Goal: Task Accomplishment & Management: Use online tool/utility

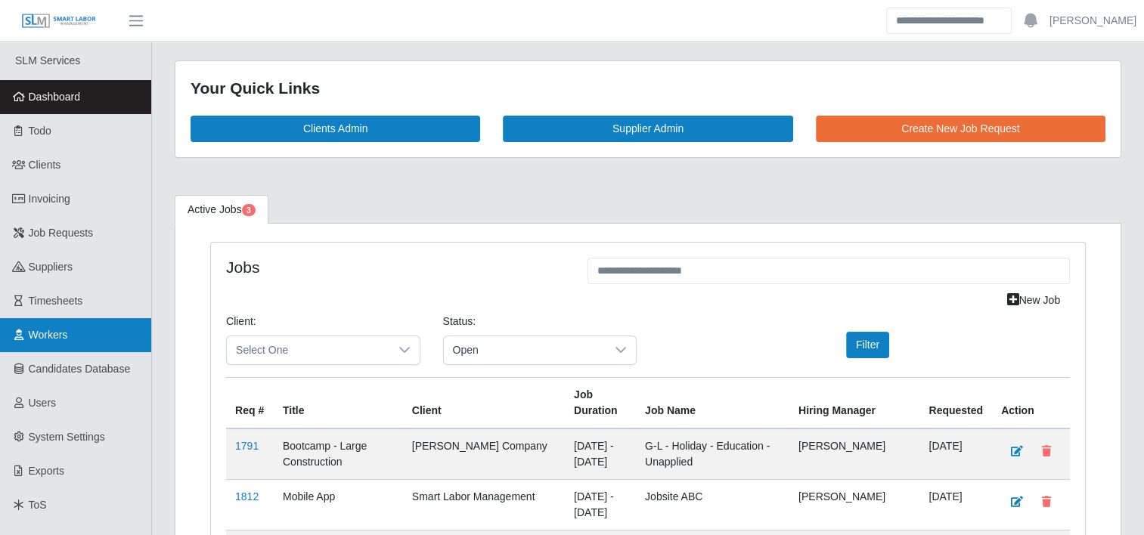
click at [42, 337] on span "Workers" at bounding box center [48, 335] width 39 height 12
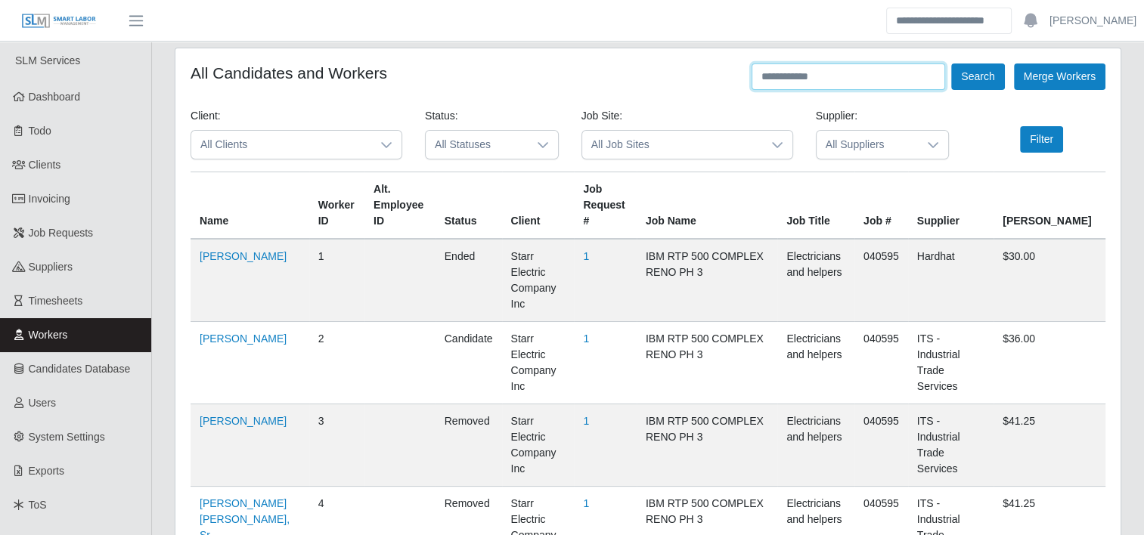
click at [820, 73] on input "text" at bounding box center [849, 77] width 194 height 26
type input "**********"
click at [951, 64] on button "Search" at bounding box center [977, 77] width 53 height 26
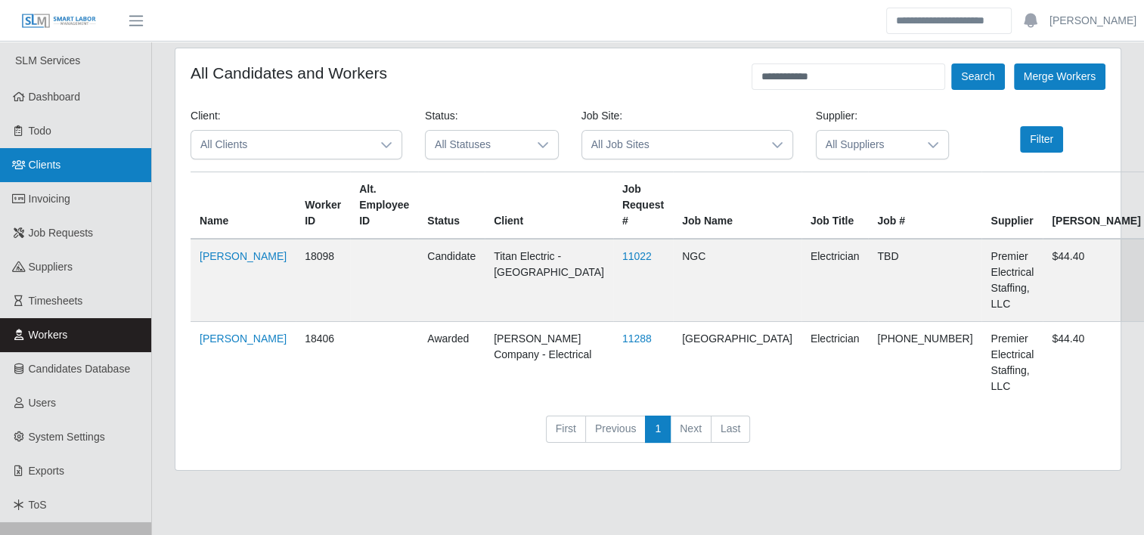
click at [45, 165] on span "Clients" at bounding box center [45, 165] width 33 height 12
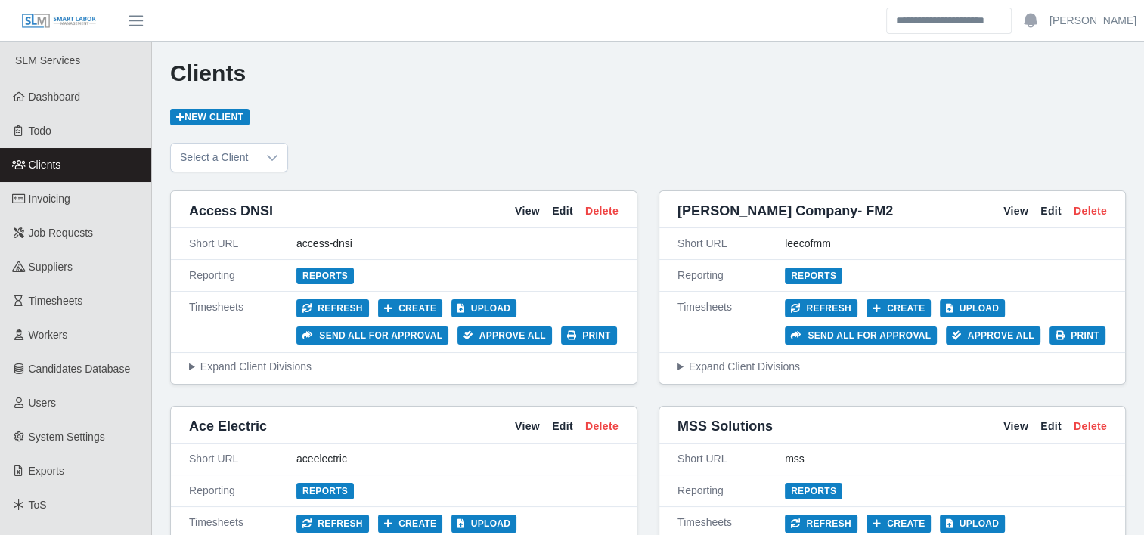
click at [489, 109] on div "Clients New Client" at bounding box center [648, 92] width 956 height 65
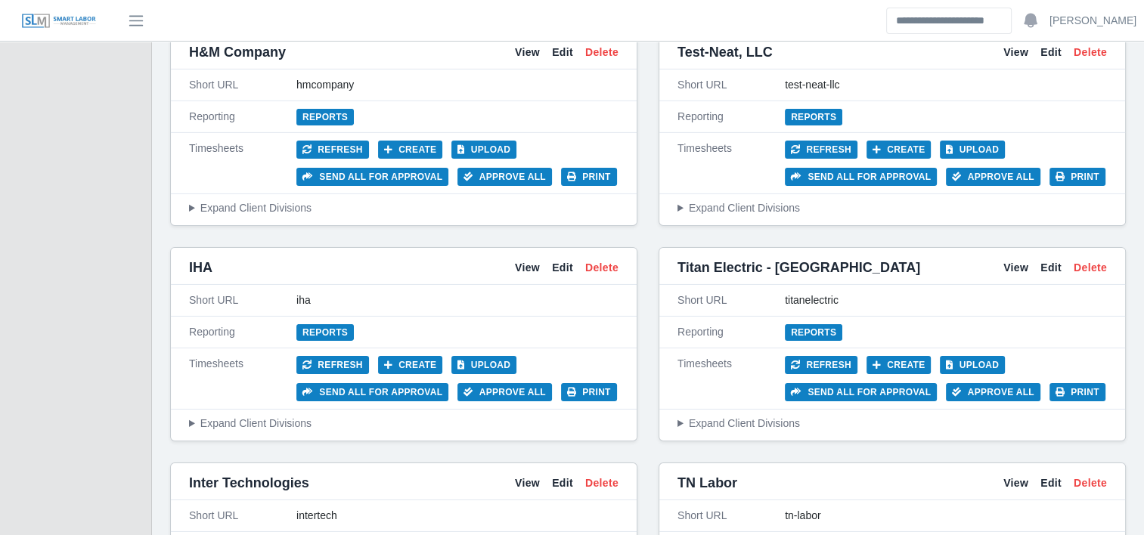
scroll to position [4931, 0]
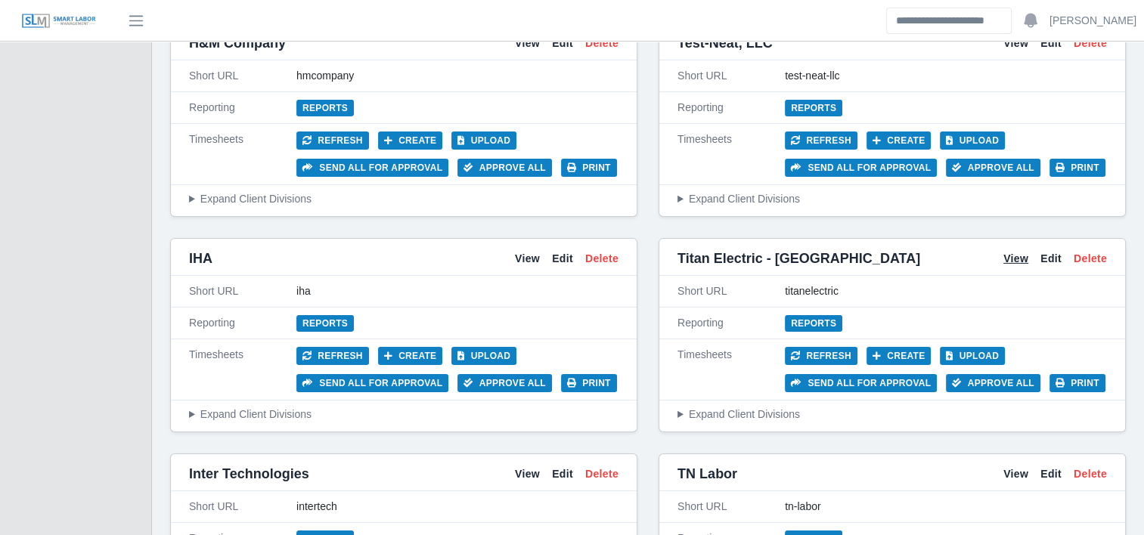
click at [1019, 251] on link "View" at bounding box center [1016, 259] width 25 height 16
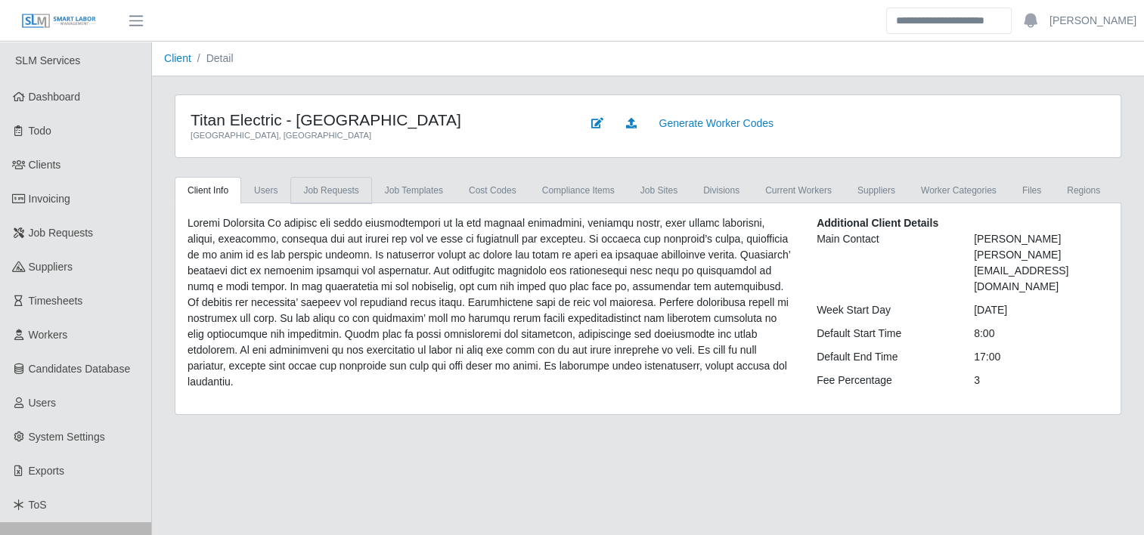
click at [331, 184] on link "Job Requests" at bounding box center [330, 190] width 81 height 27
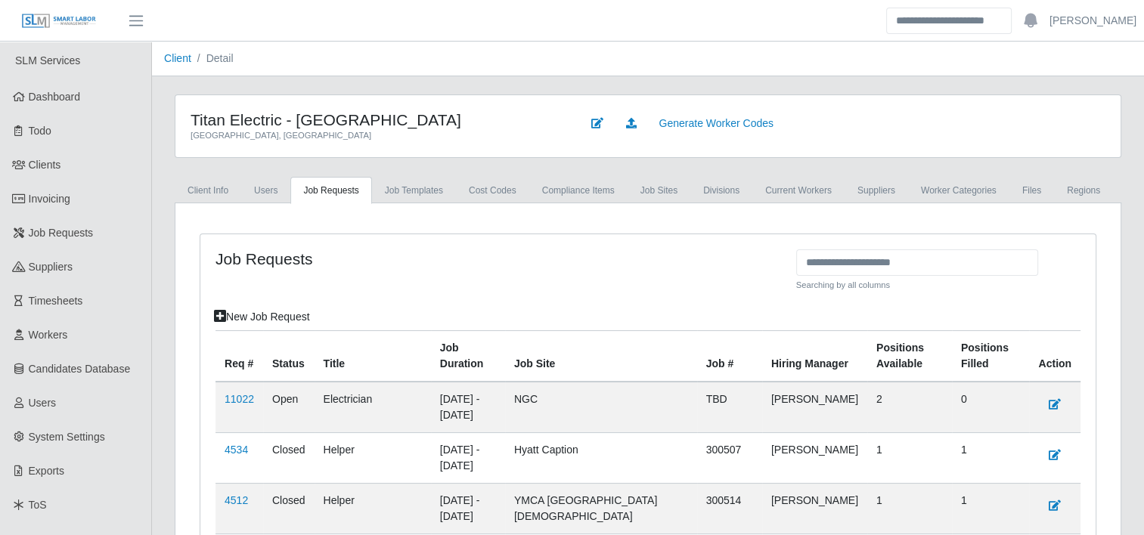
click at [466, 253] on h4 "Job Requests" at bounding box center [500, 259] width 569 height 19
click at [51, 339] on span "Workers" at bounding box center [48, 335] width 39 height 12
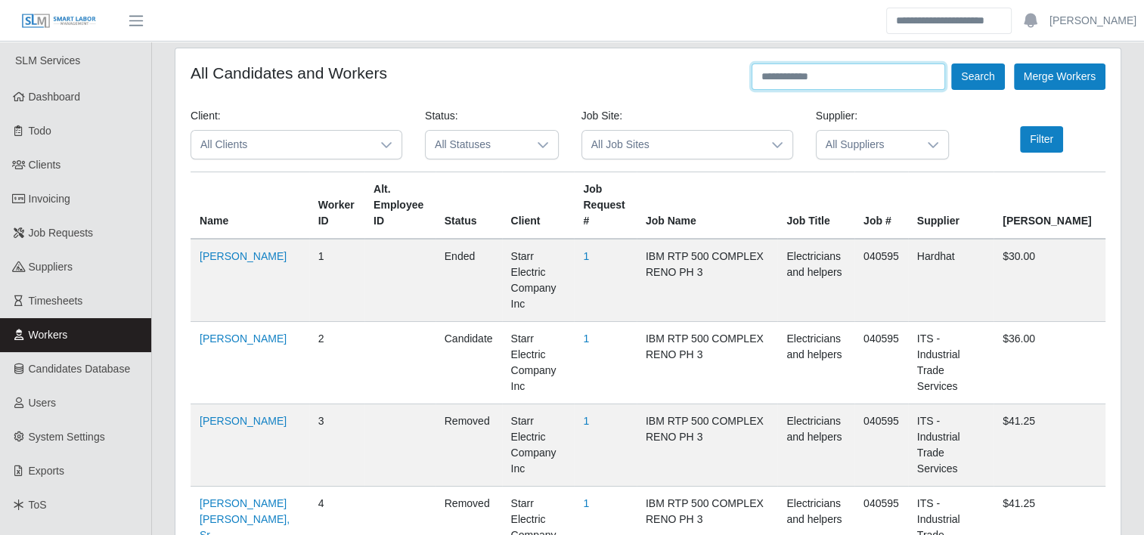
click at [781, 76] on input "text" at bounding box center [849, 77] width 194 height 26
type input "**********"
click at [951, 64] on button "Search" at bounding box center [977, 77] width 53 height 26
